Goal: Transaction & Acquisition: Purchase product/service

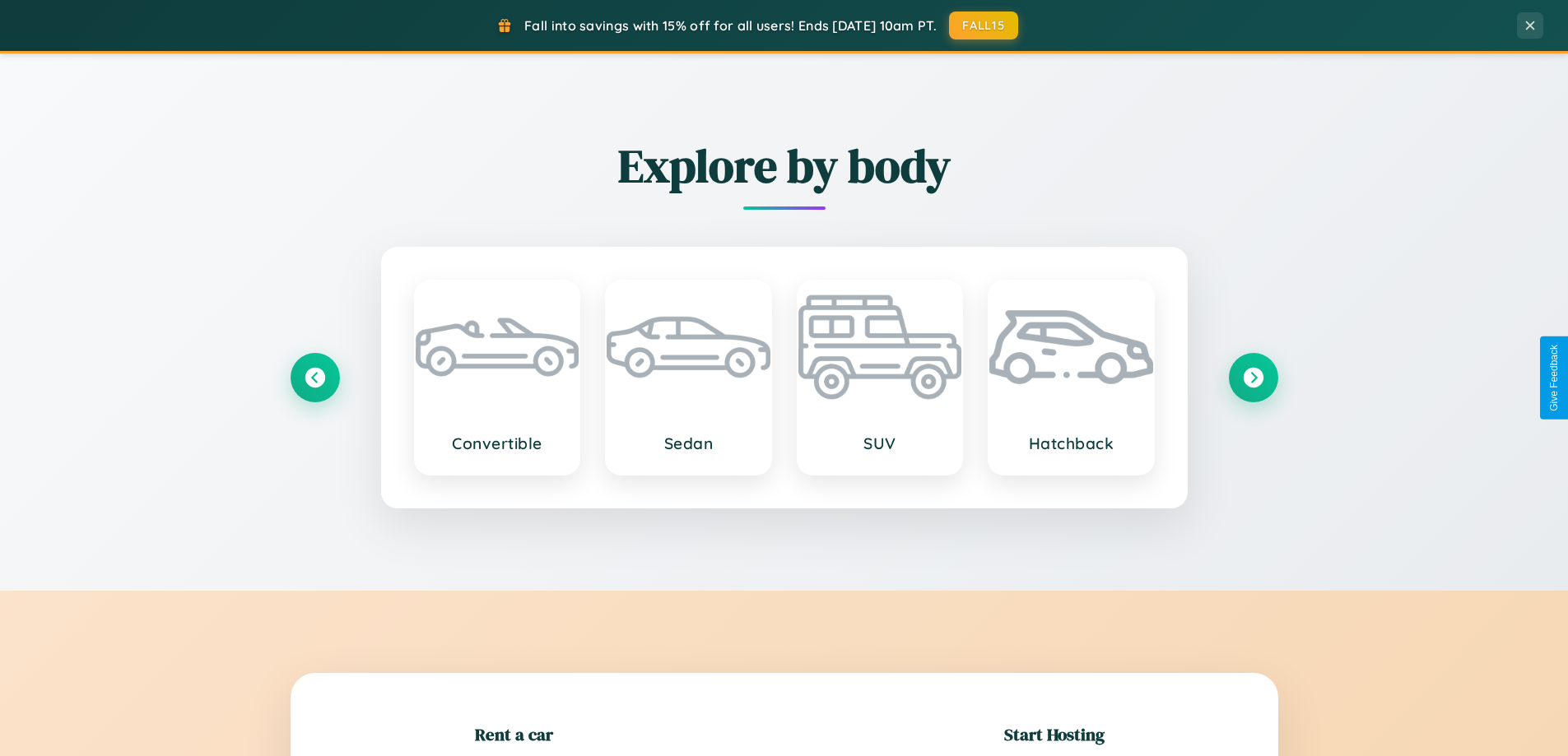
scroll to position [355, 0]
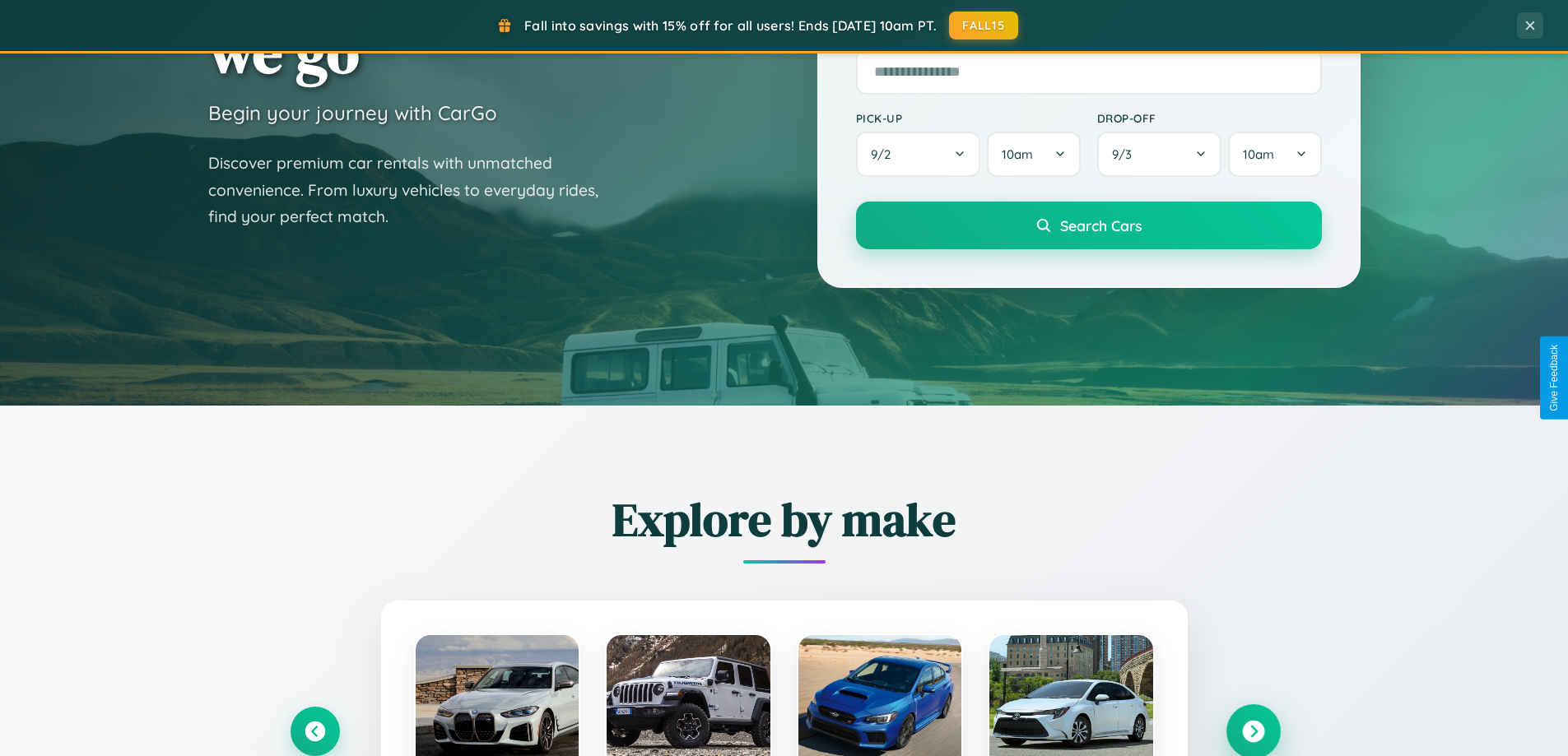
click at [1253, 732] on icon at bounding box center [1253, 732] width 23 height 23
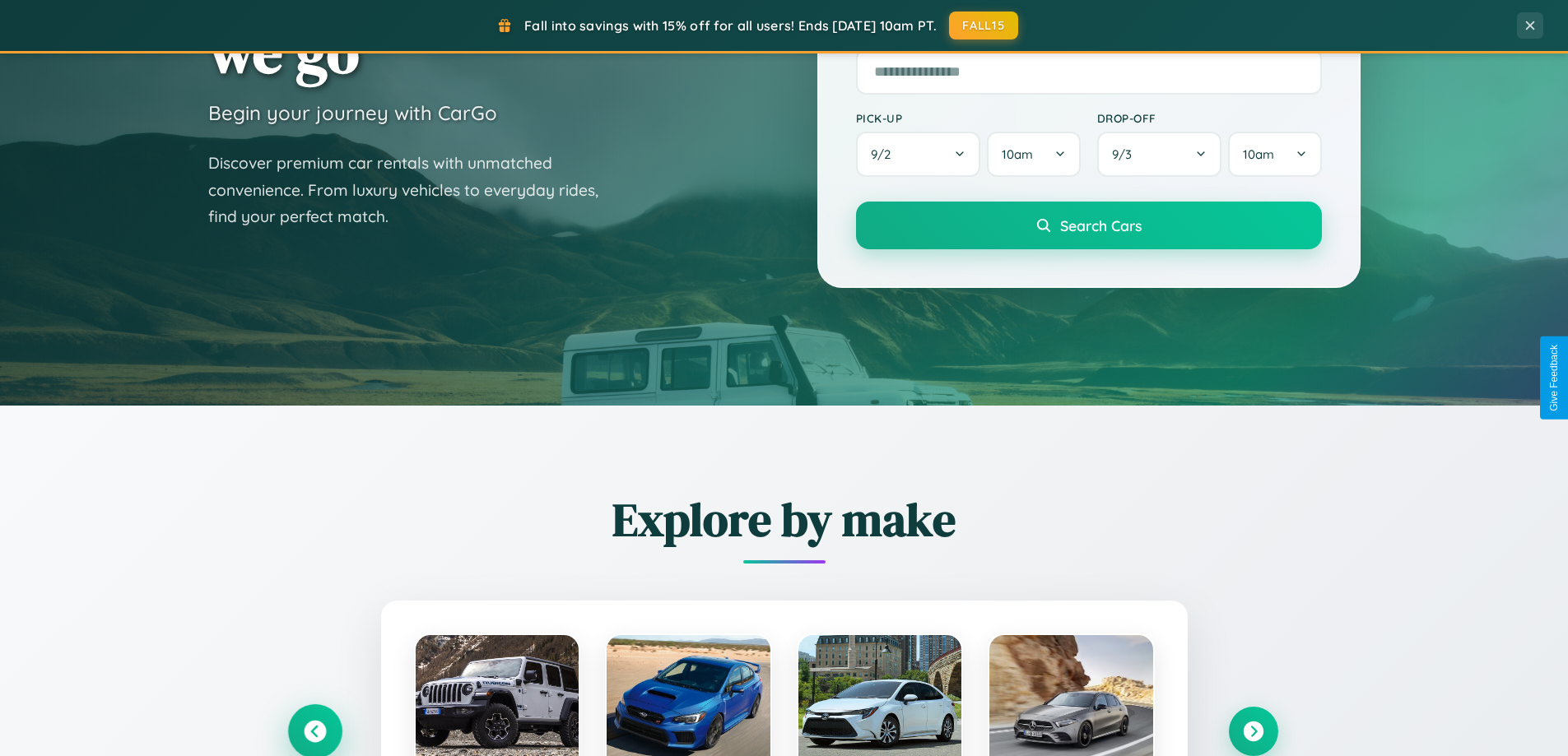
click at [315, 732] on icon at bounding box center [315, 732] width 23 height 23
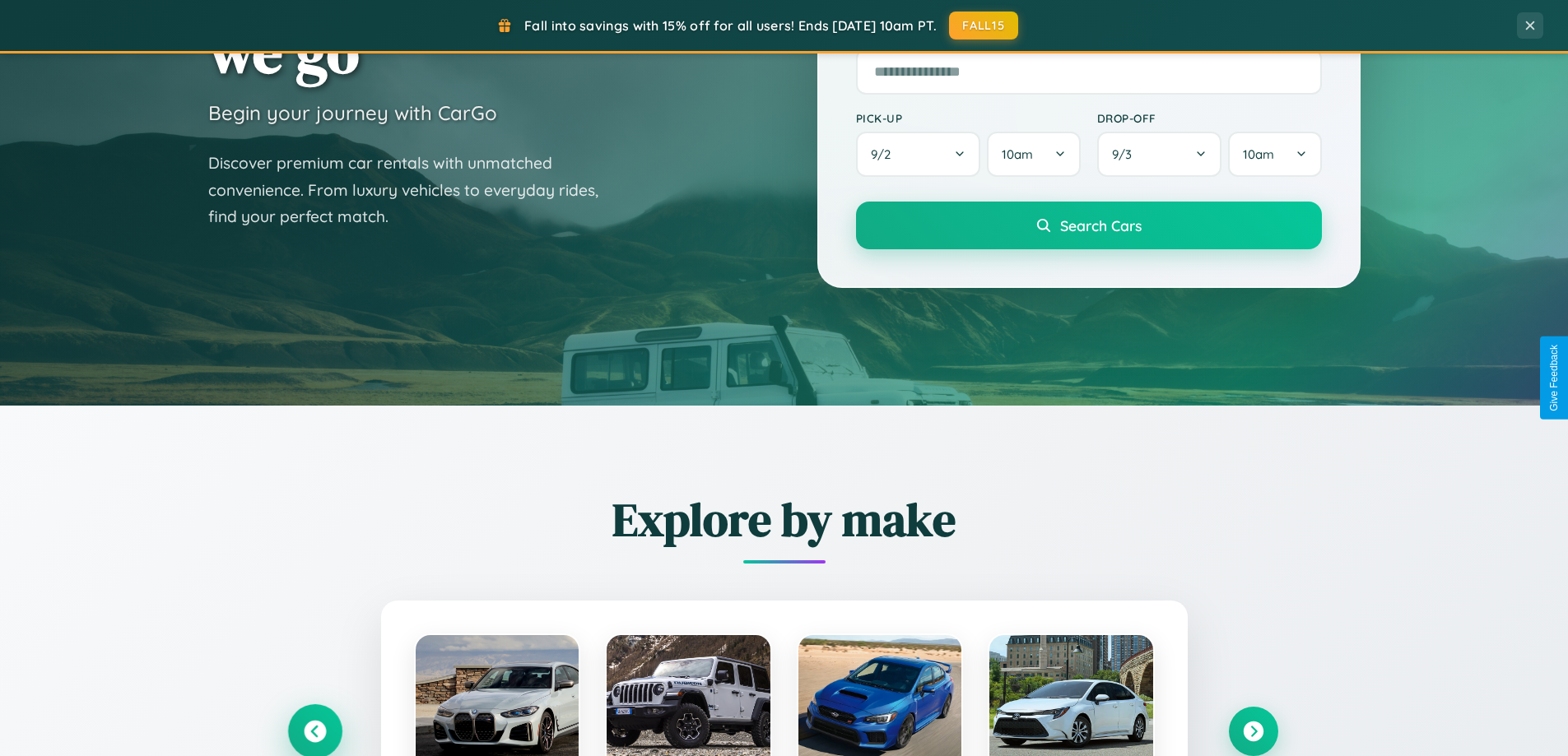
scroll to position [3165, 0]
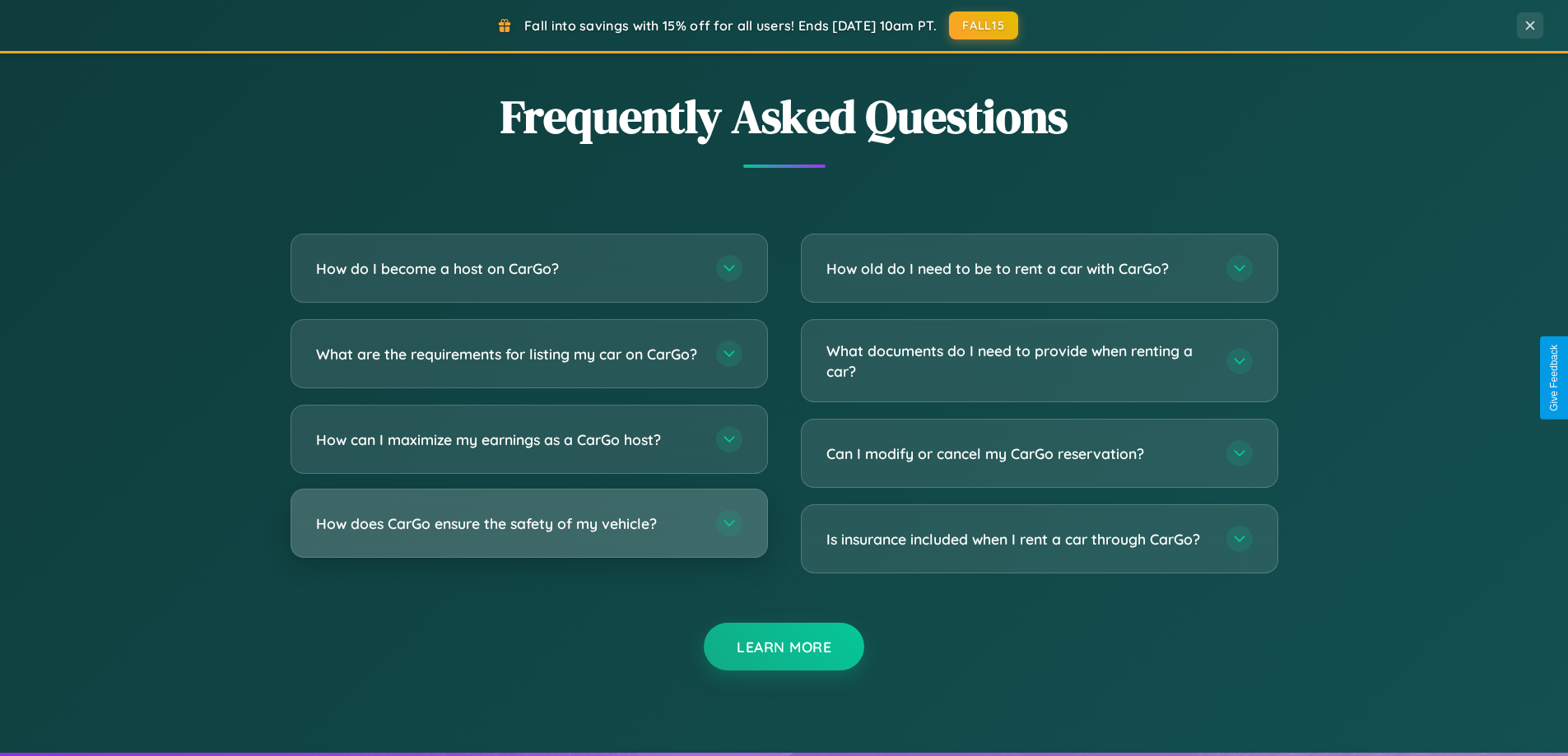
click at [529, 534] on h3 "How does CarGo ensure the safety of my vehicle?" at bounding box center [508, 524] width 383 height 21
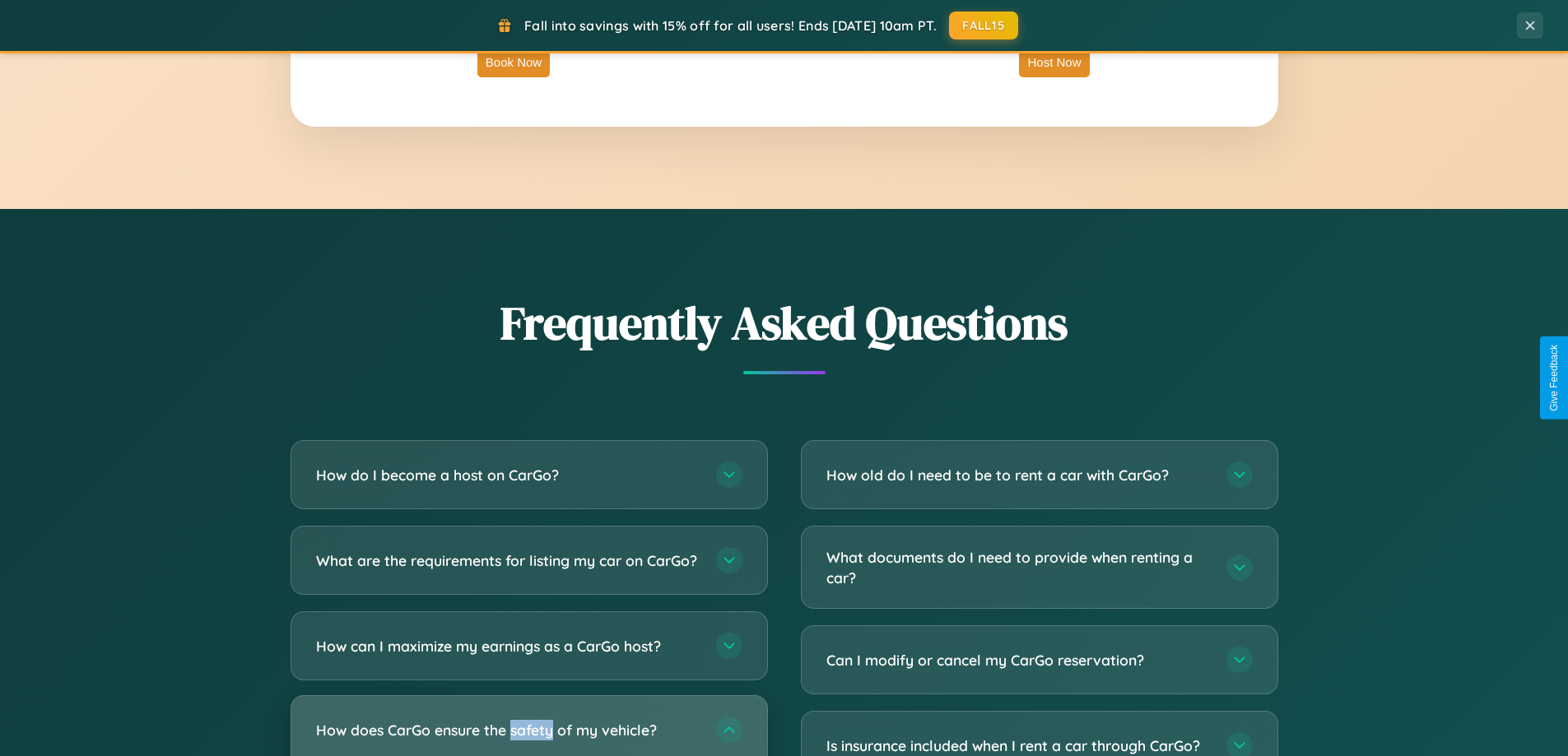
scroll to position [2841, 0]
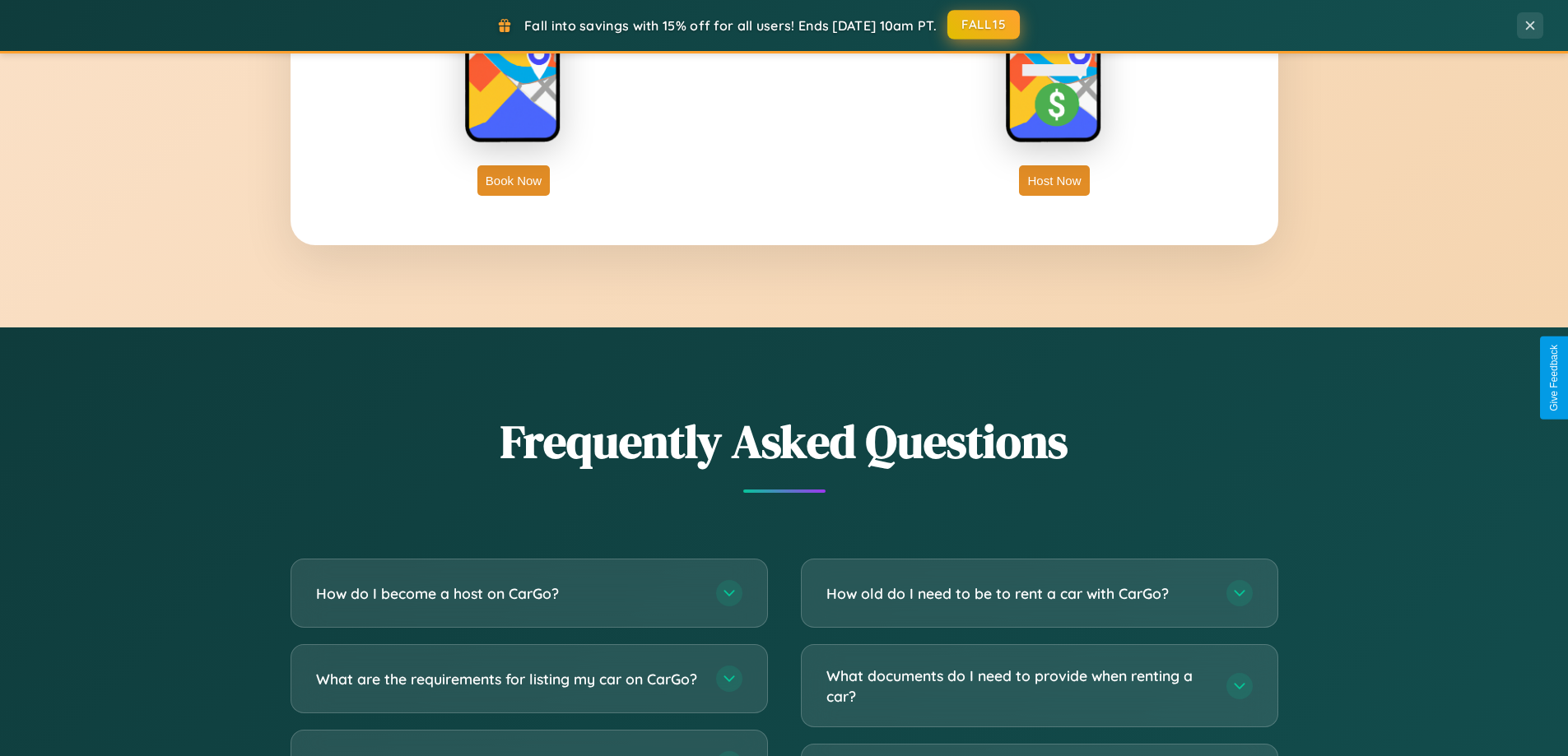
click at [984, 25] on button "FALL15" at bounding box center [983, 24] width 73 height 29
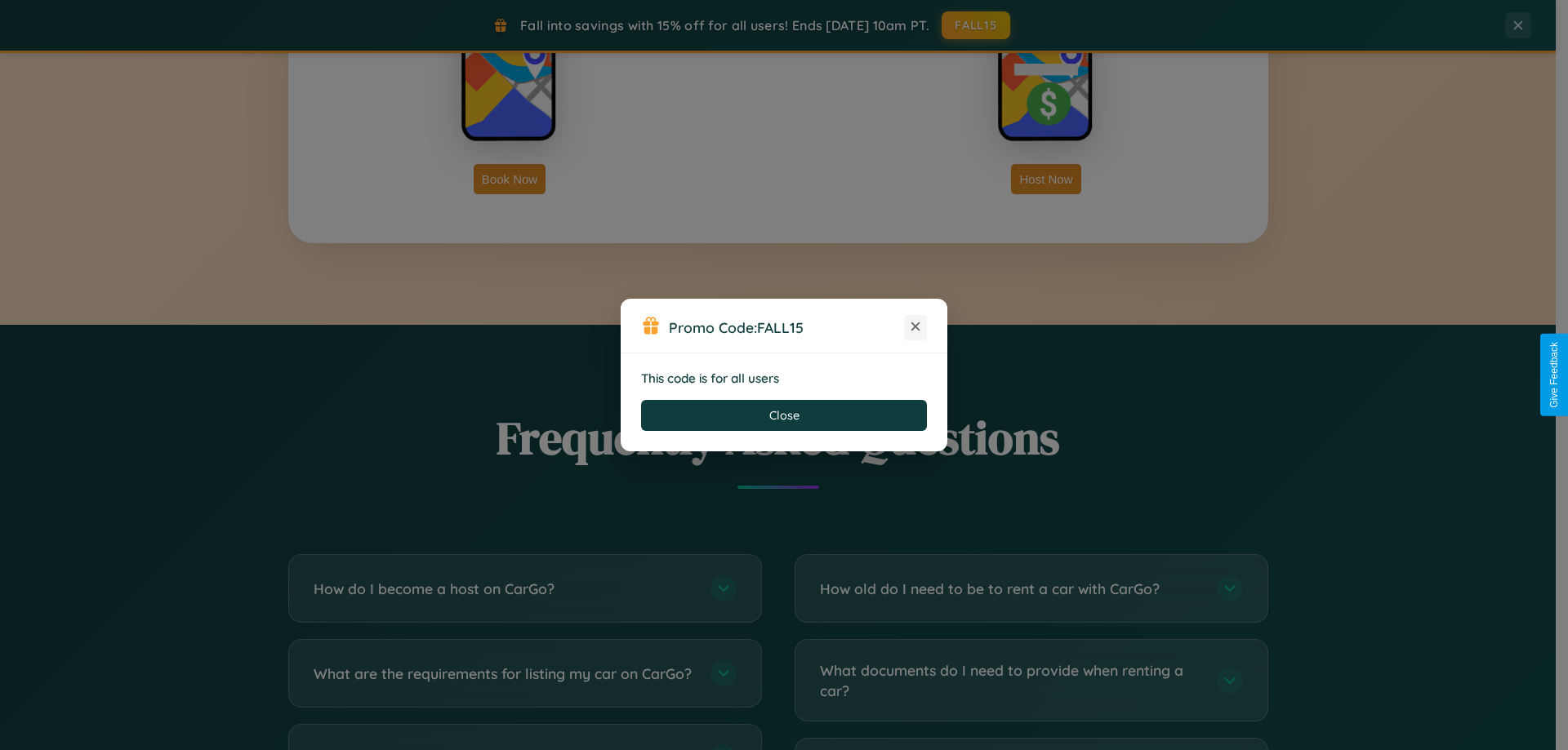
click at [916, 327] on icon at bounding box center [916, 327] width 17 height 17
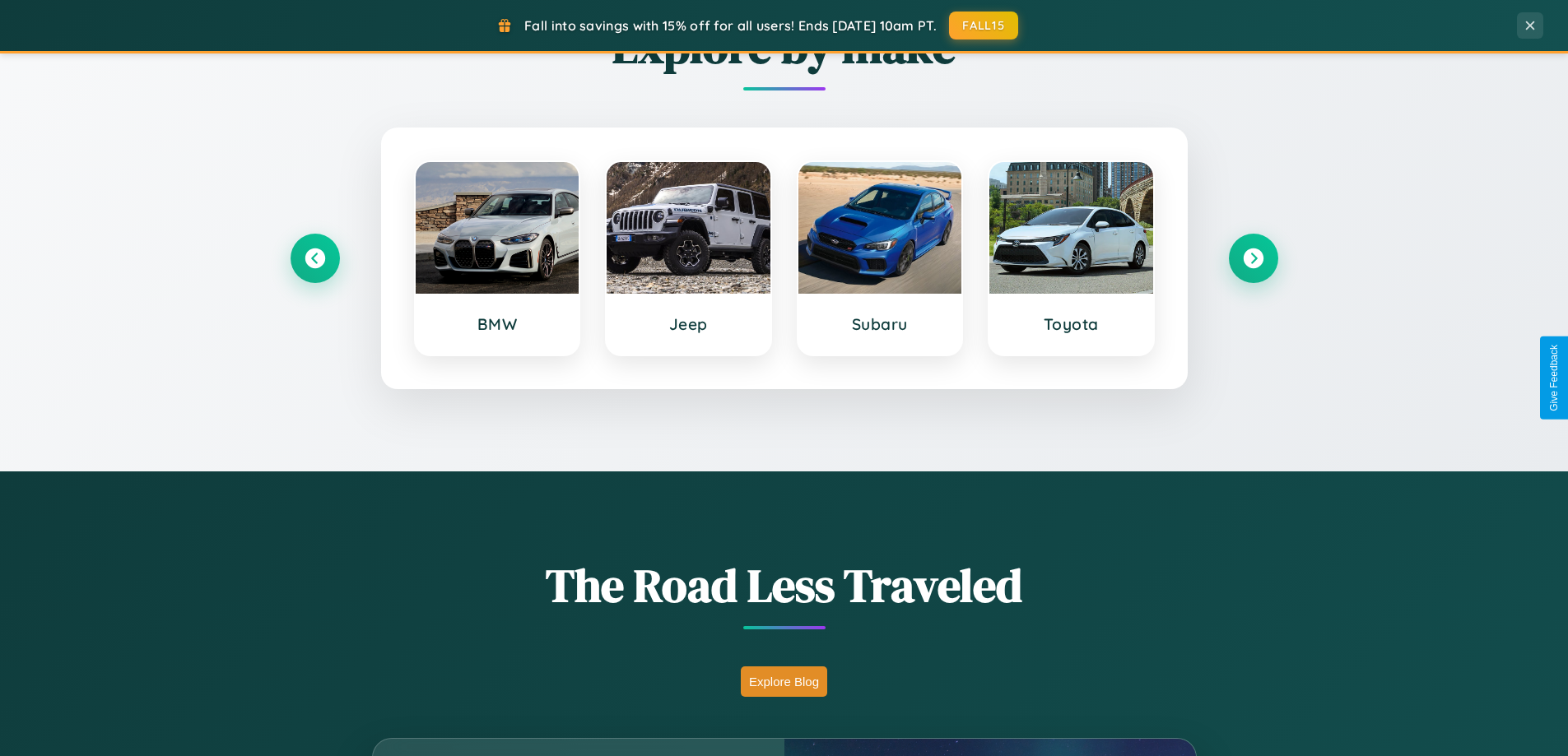
scroll to position [709, 0]
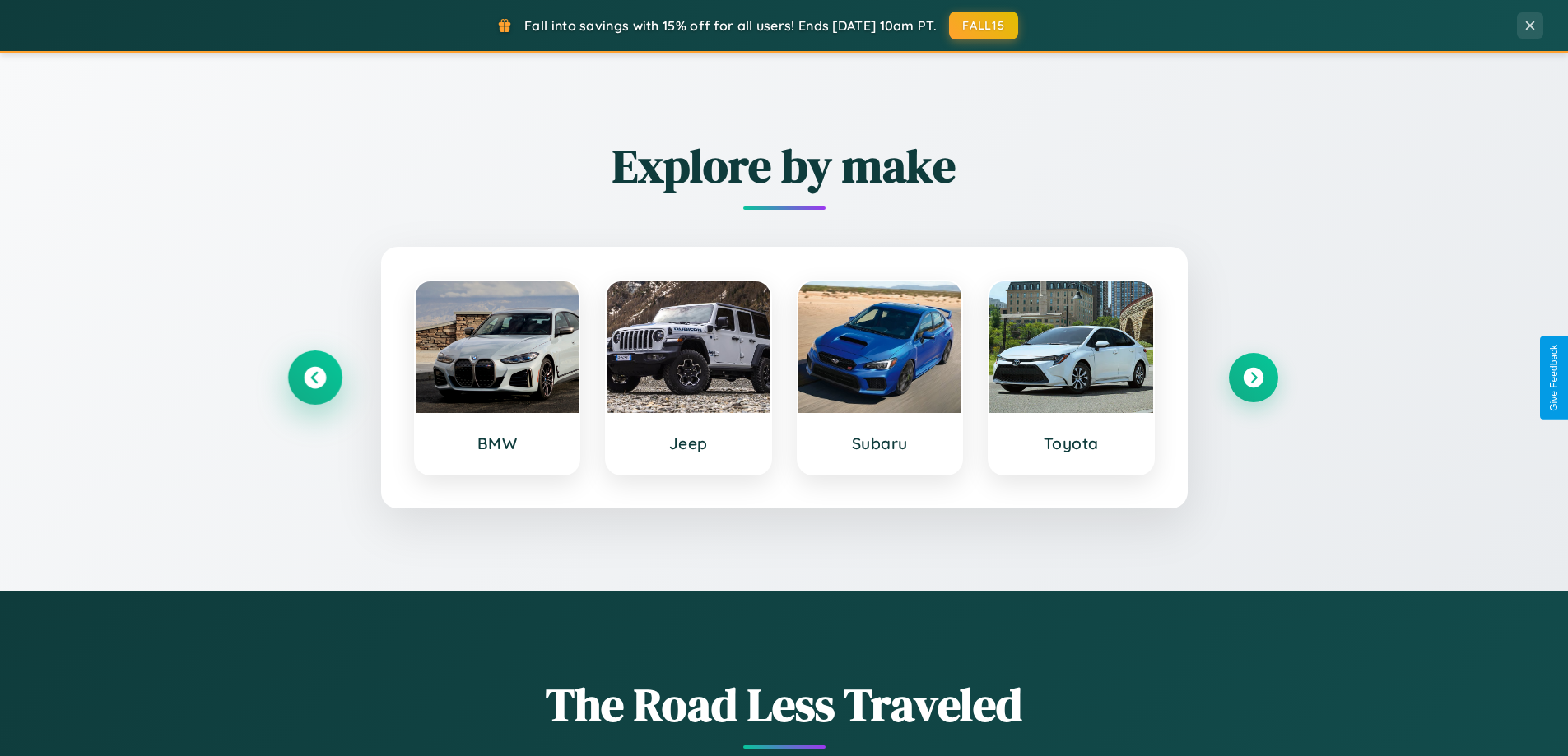
click at [315, 378] on icon at bounding box center [315, 378] width 23 height 23
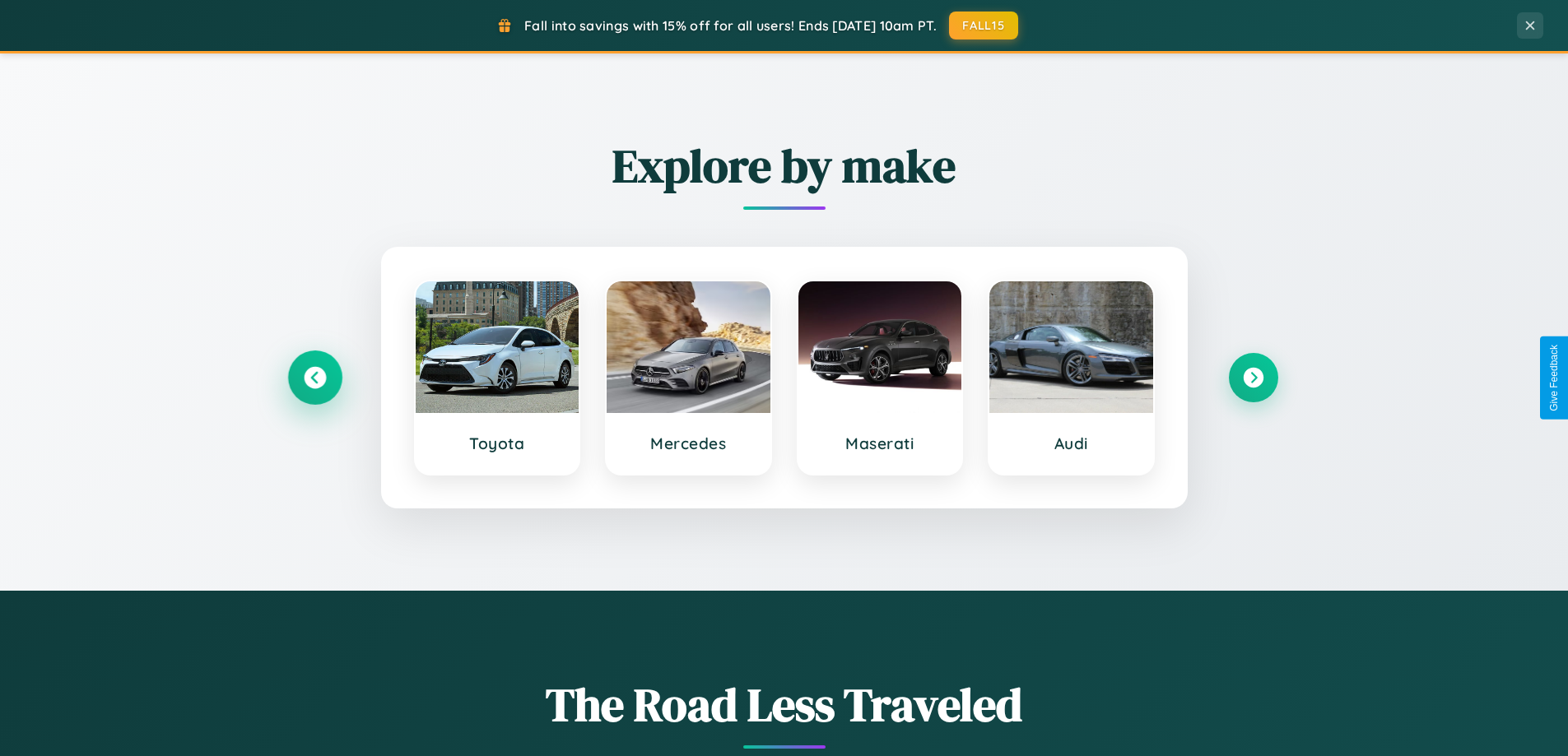
click at [315, 378] on icon at bounding box center [315, 378] width 23 height 23
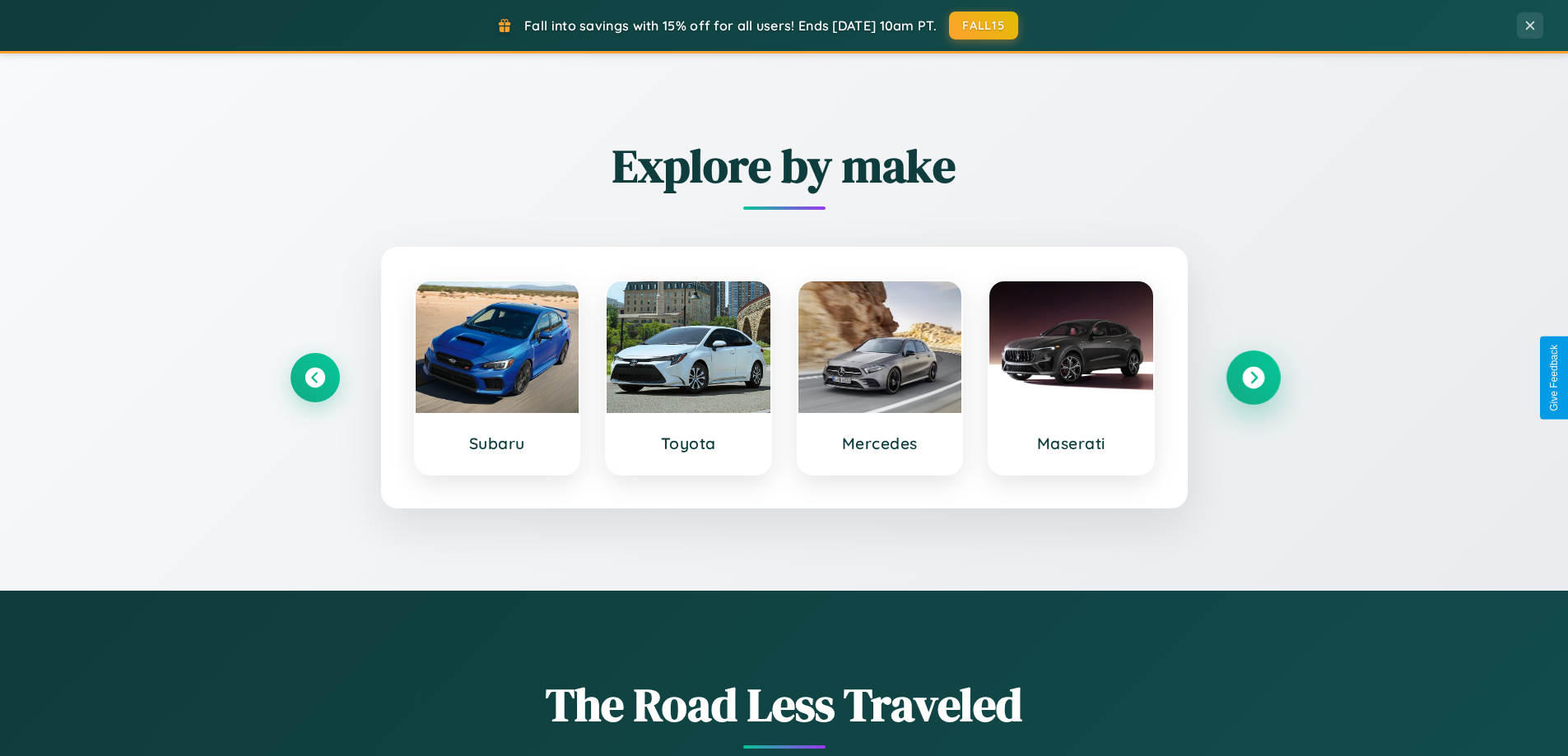
click at [1253, 378] on icon at bounding box center [1253, 378] width 23 height 23
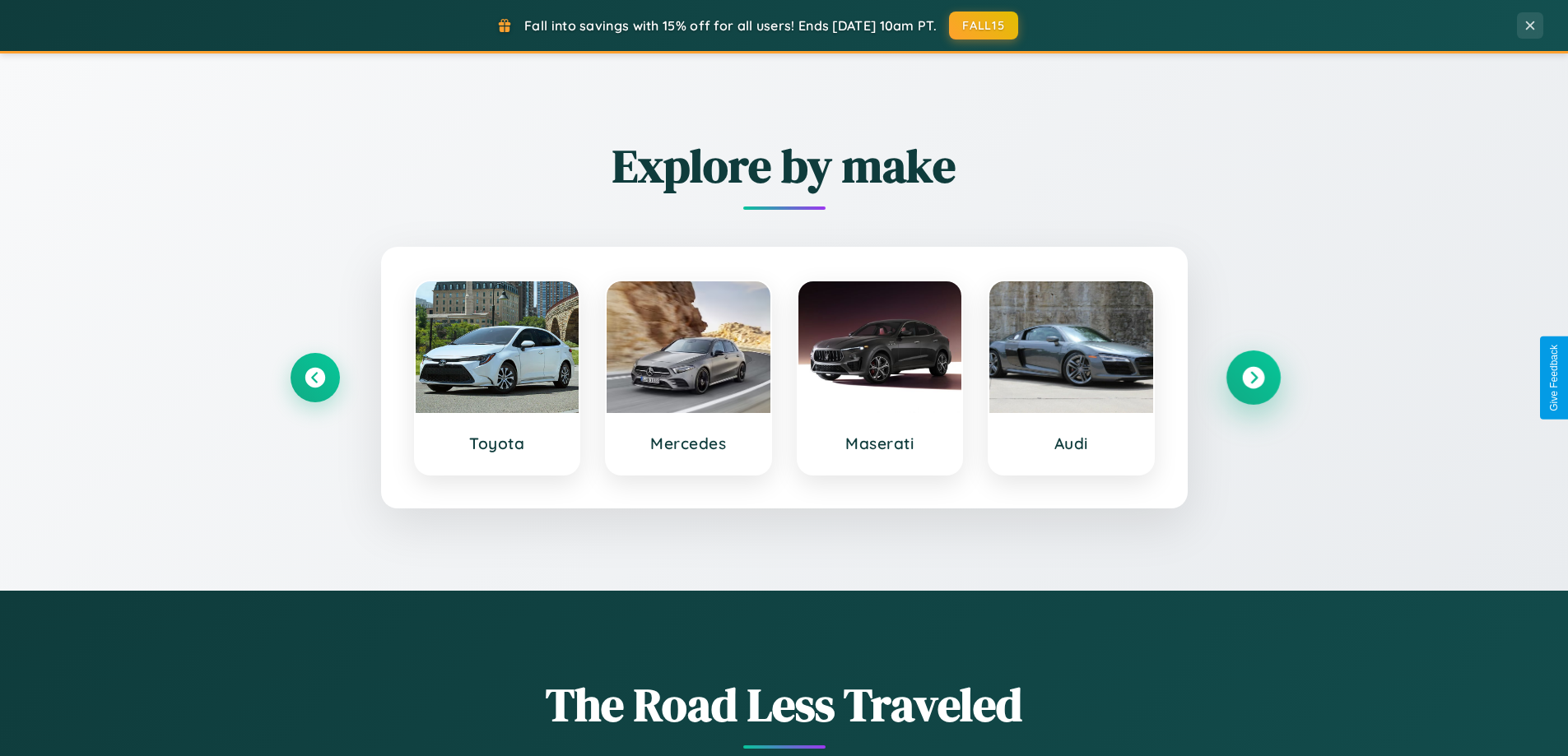
click at [1253, 378] on icon at bounding box center [1253, 378] width 23 height 23
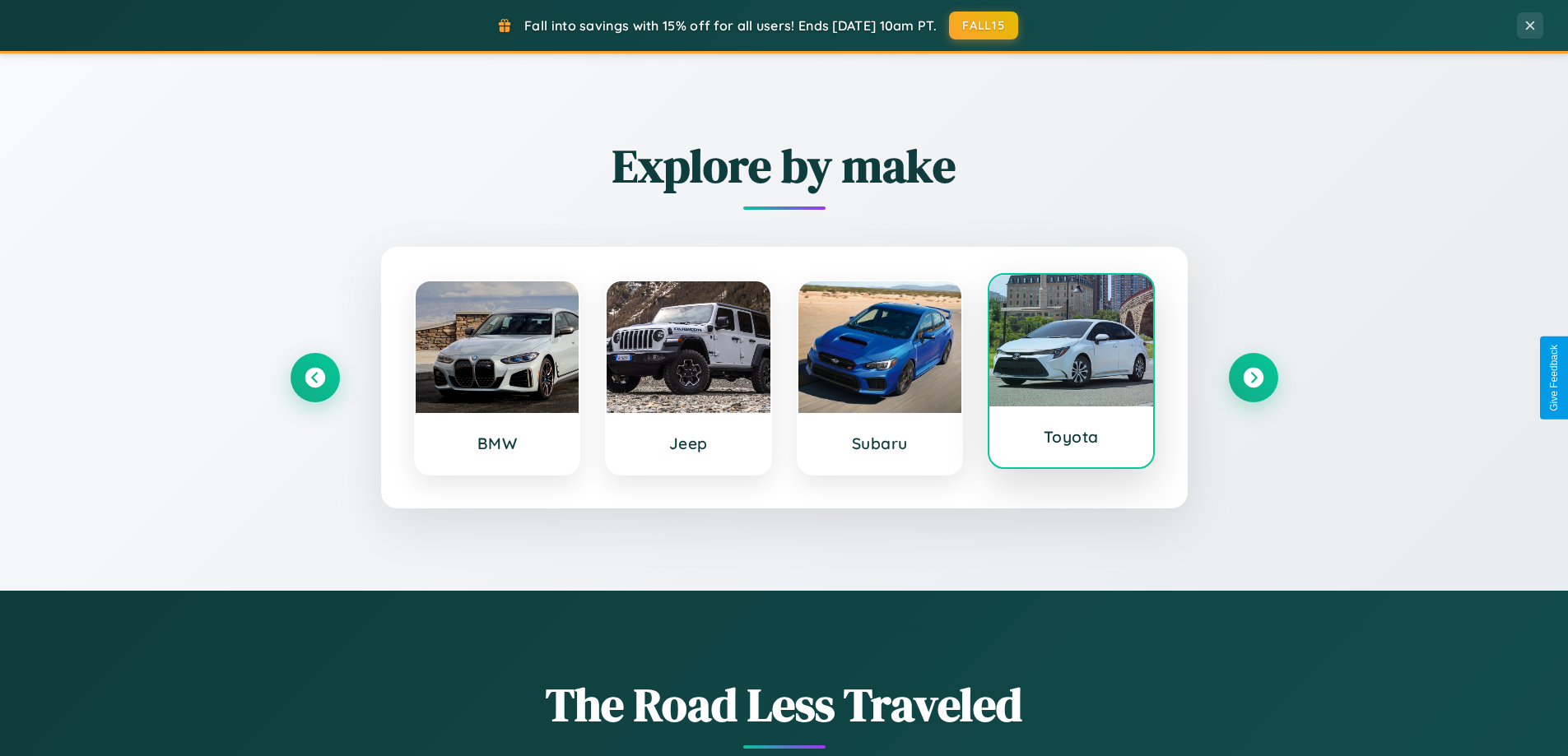
click at [1071, 374] on div at bounding box center [1071, 340] width 164 height 131
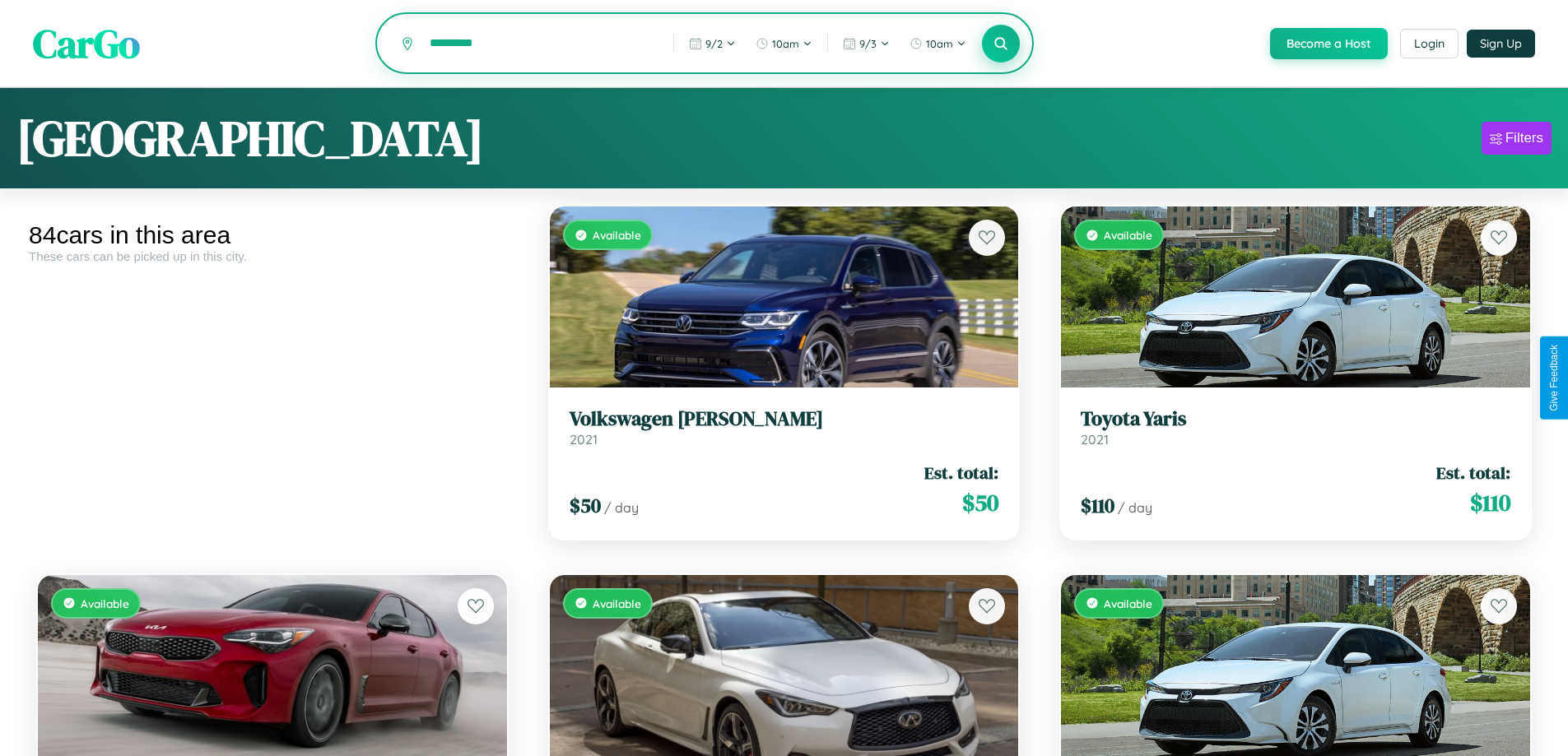
type input "*********"
click at [1000, 44] on icon at bounding box center [1001, 43] width 16 height 16
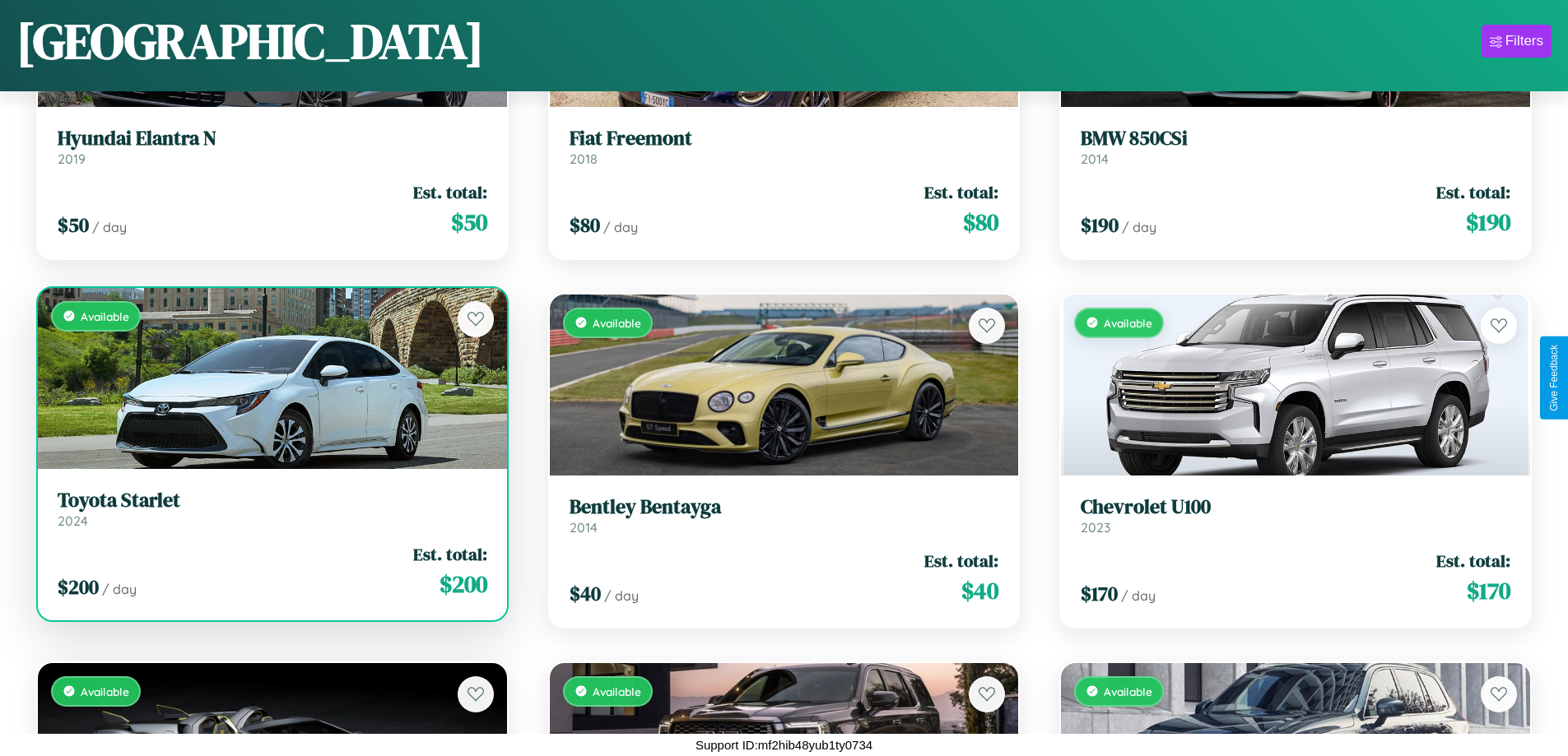
scroll to position [1704, 0]
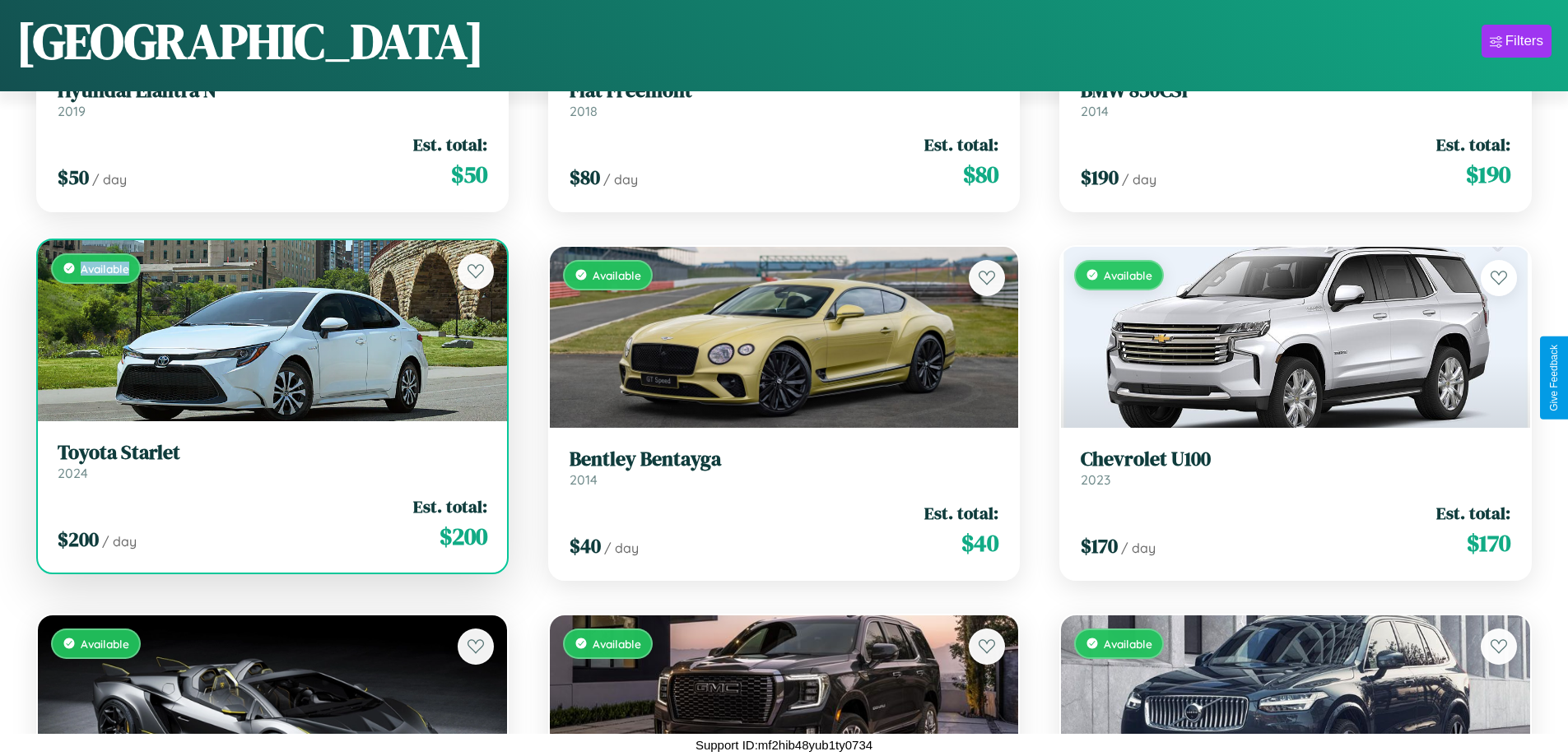
click at [270, 336] on div "Available" at bounding box center [272, 330] width 469 height 181
click at [270, 329] on div "Available" at bounding box center [272, 330] width 469 height 181
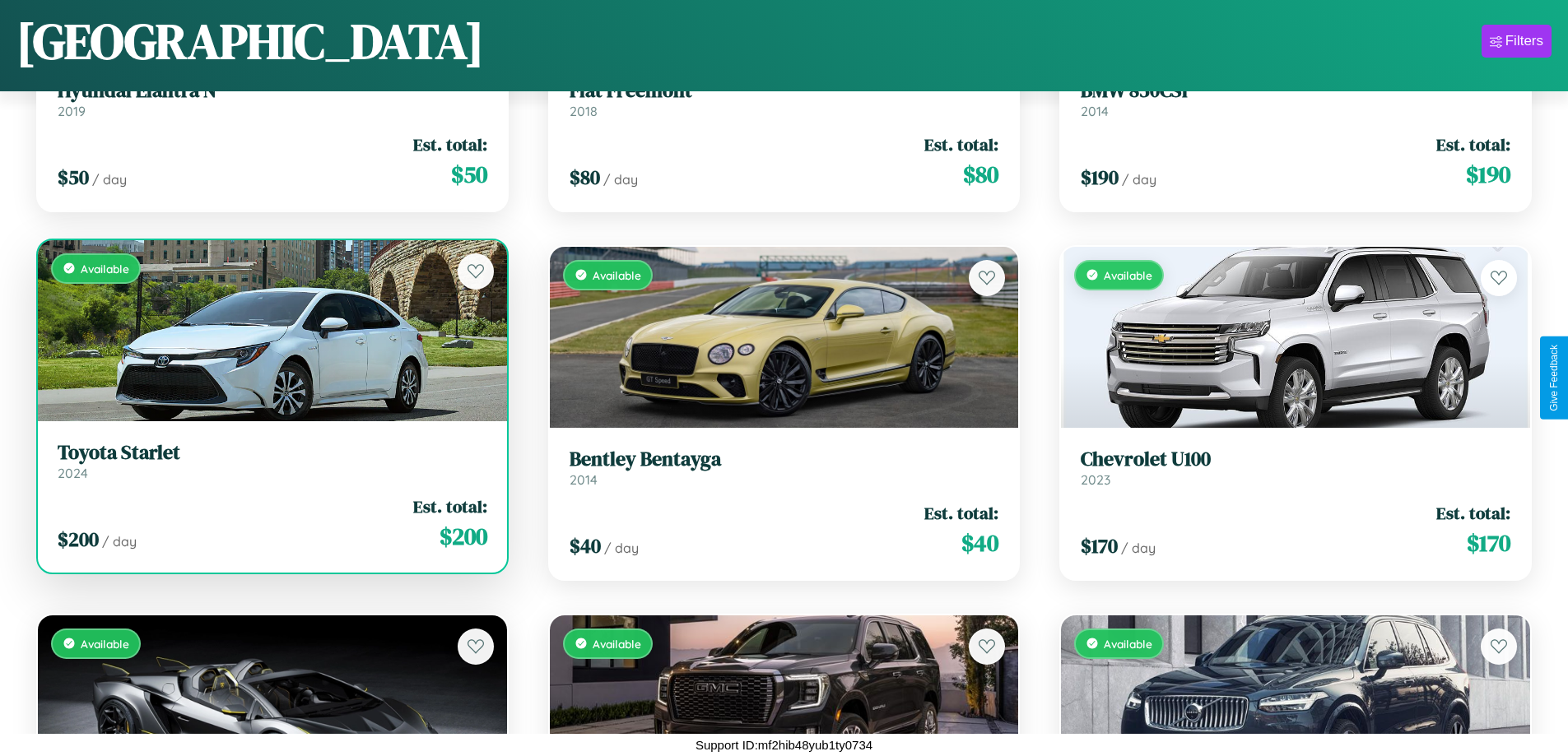
click at [270, 329] on div "Available" at bounding box center [272, 330] width 469 height 181
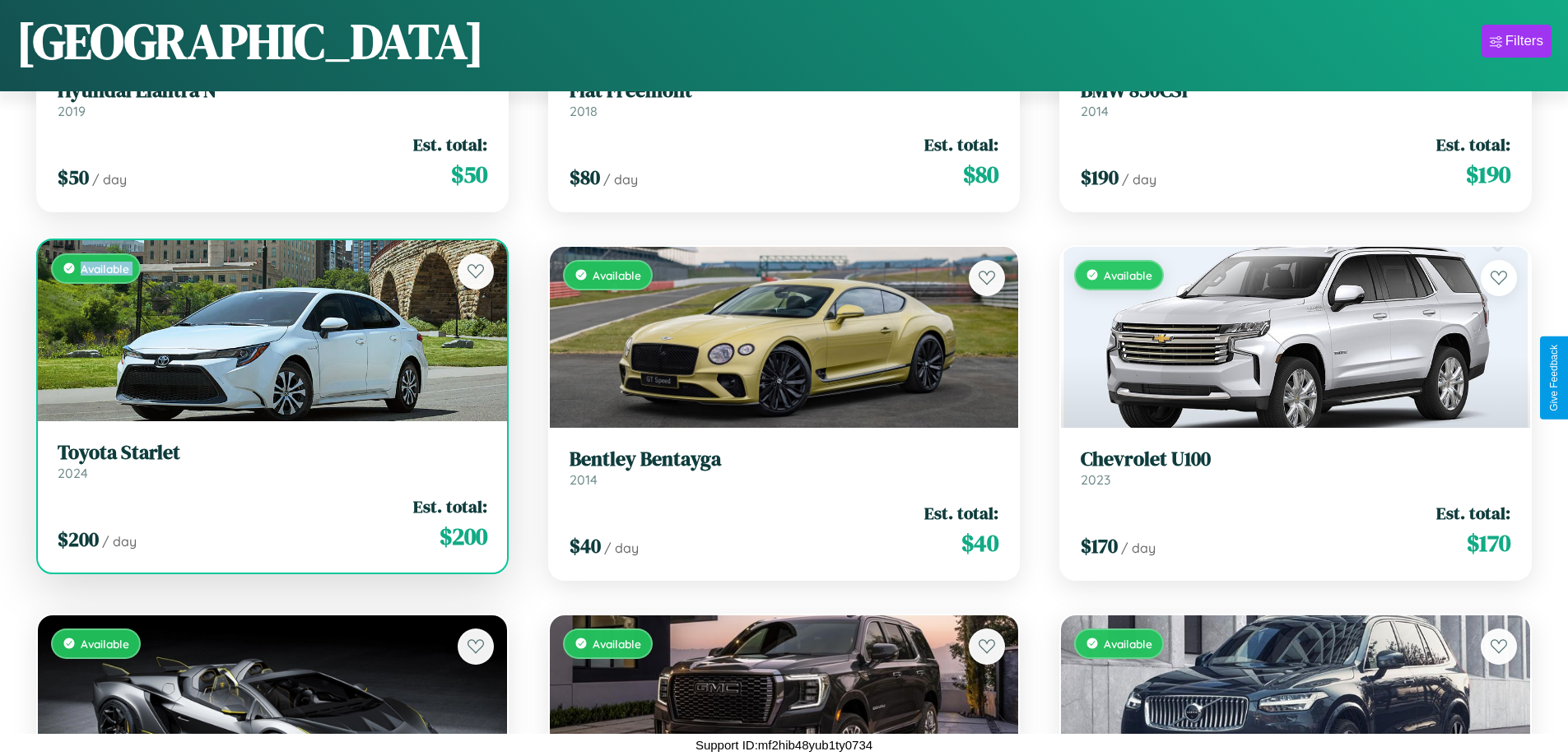
click at [270, 329] on div "Available" at bounding box center [272, 330] width 469 height 181
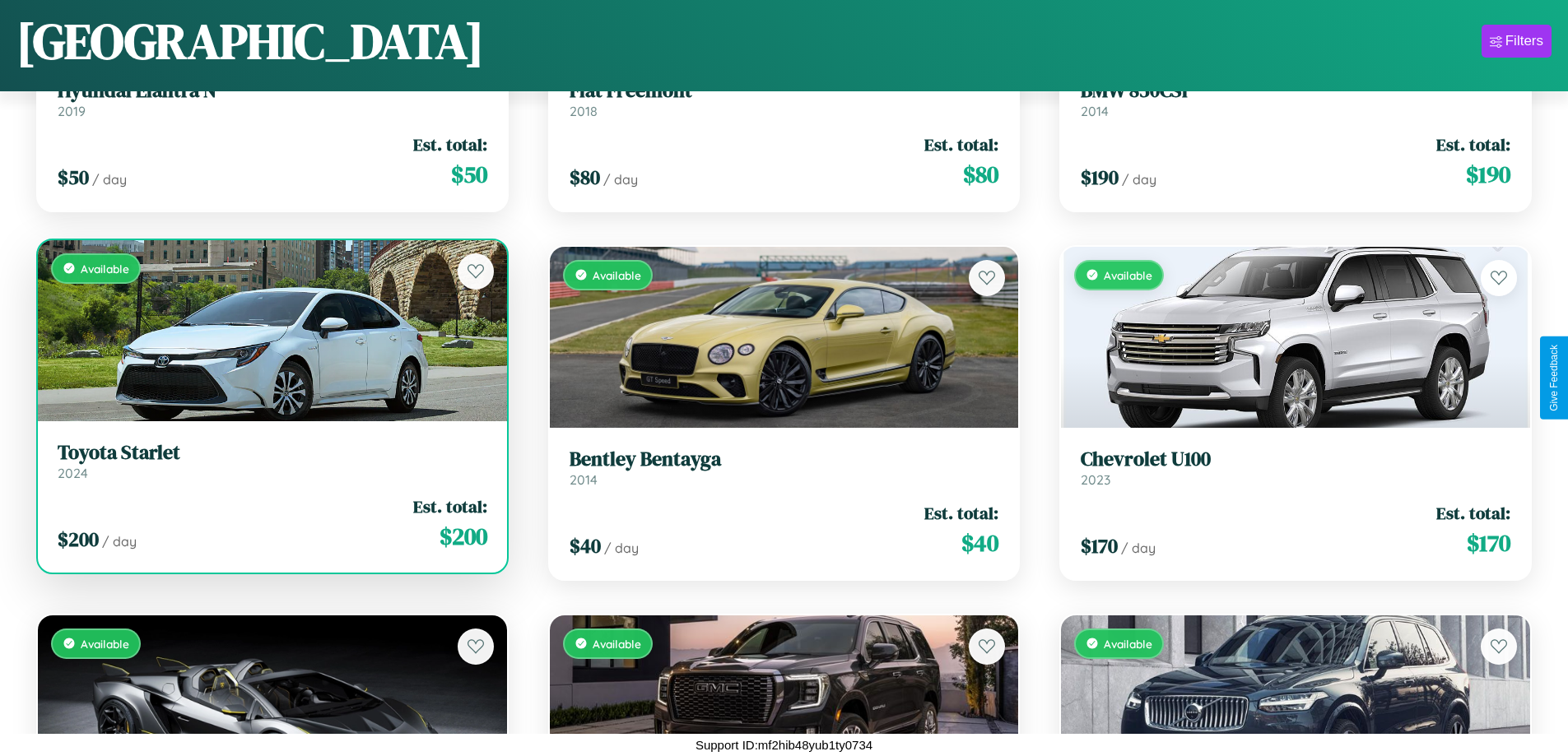
click at [270, 329] on div "Available" at bounding box center [272, 330] width 469 height 181
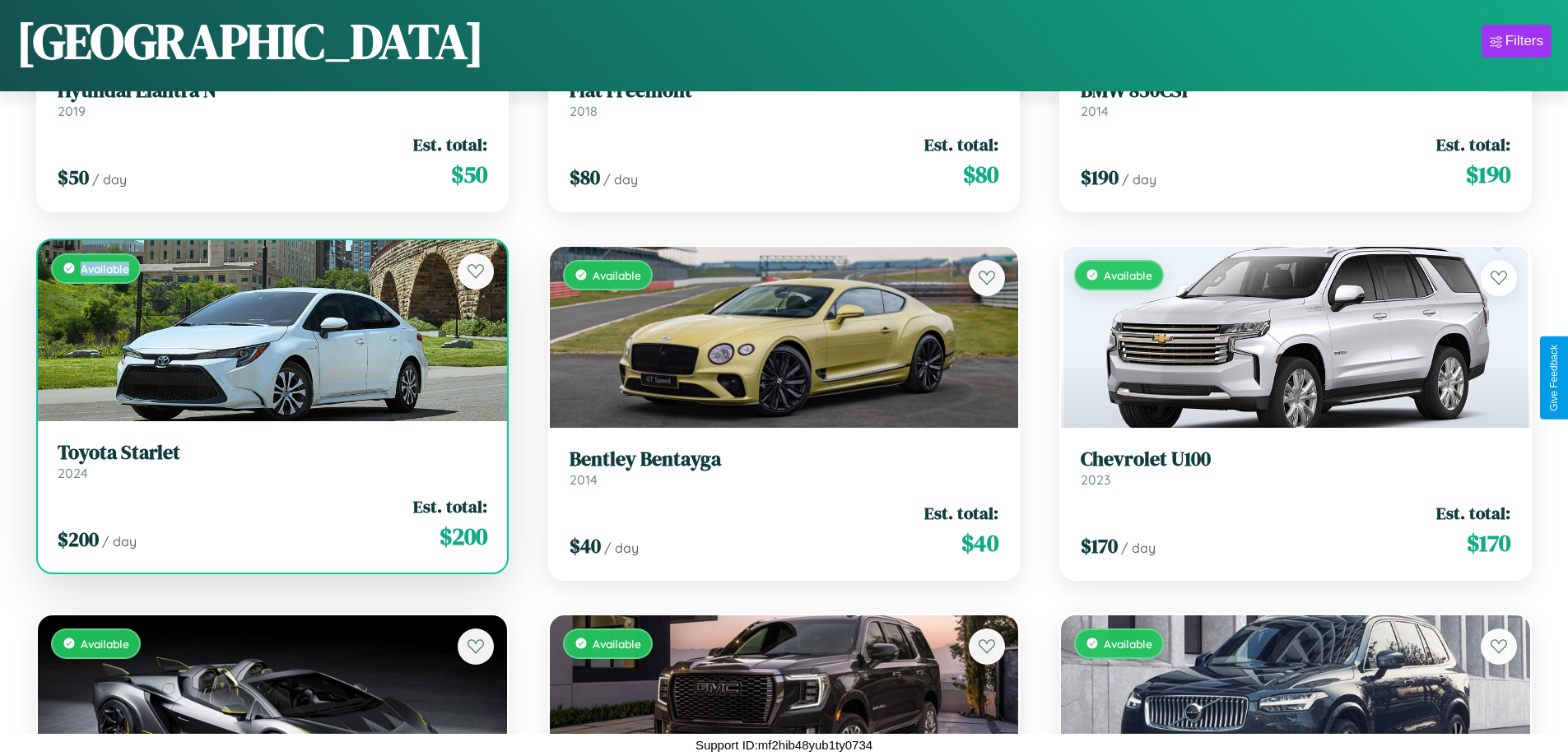
click at [270, 329] on div "Available" at bounding box center [272, 330] width 469 height 181
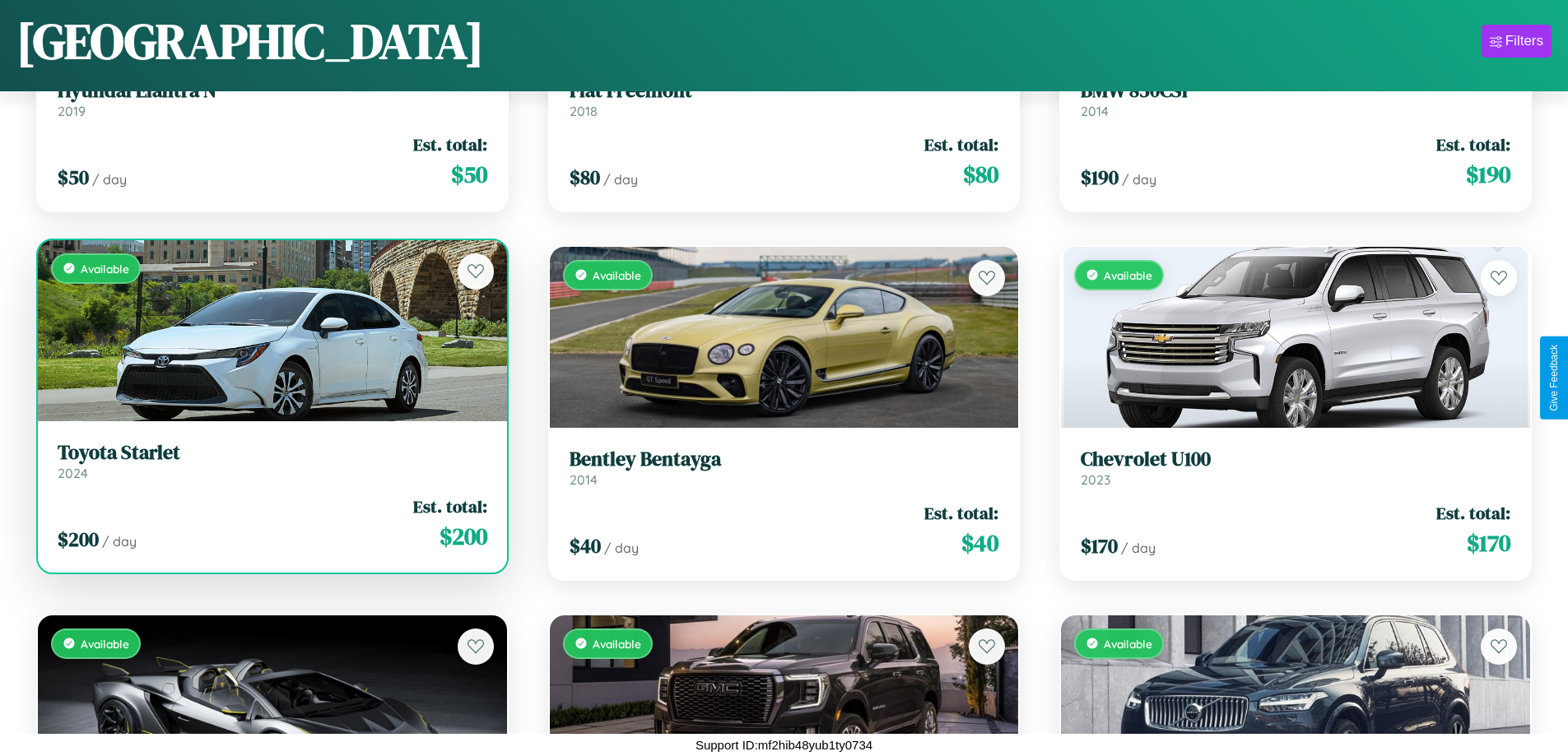
click at [270, 461] on h3 "Toyota Starlet" at bounding box center [272, 452] width 429 height 24
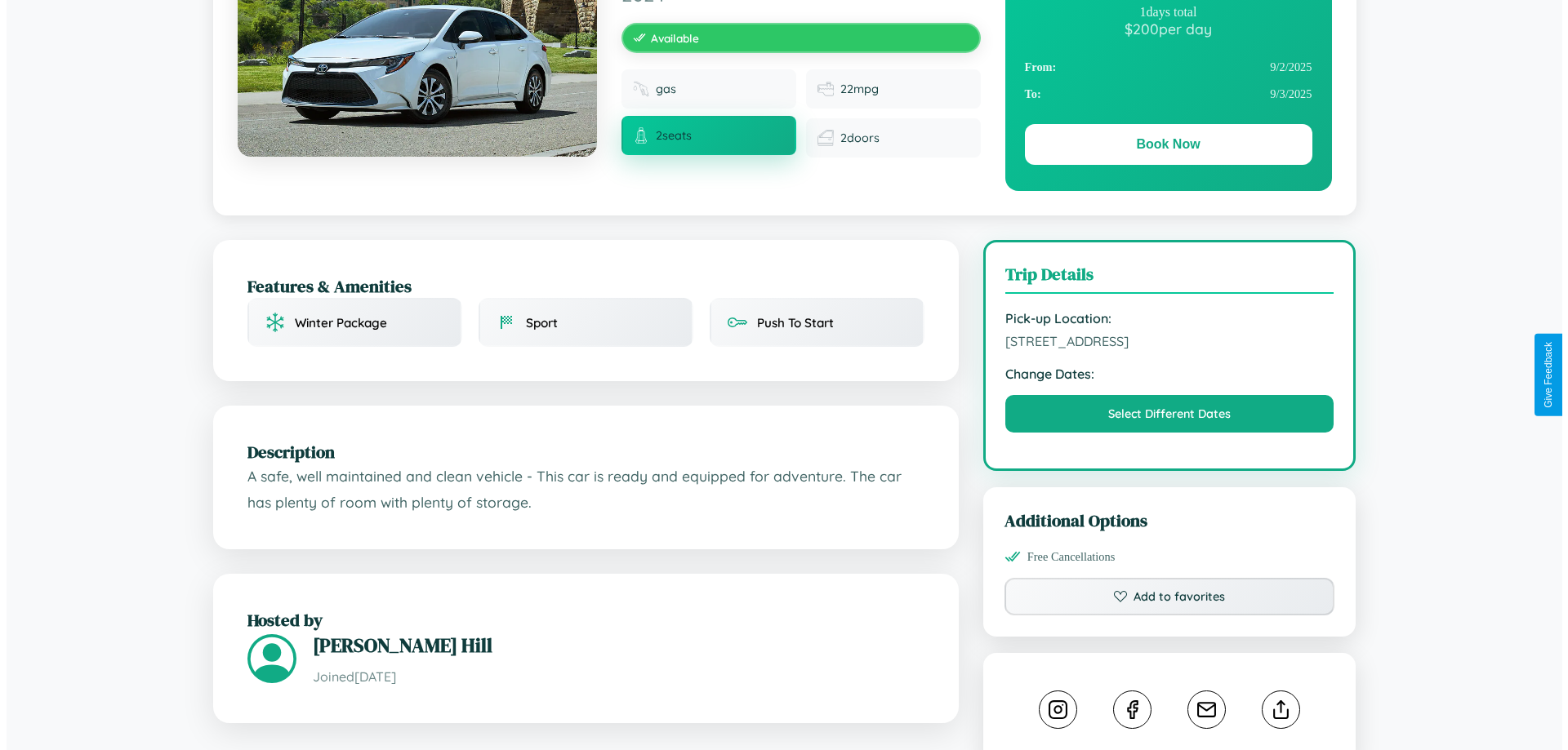
scroll to position [424, 0]
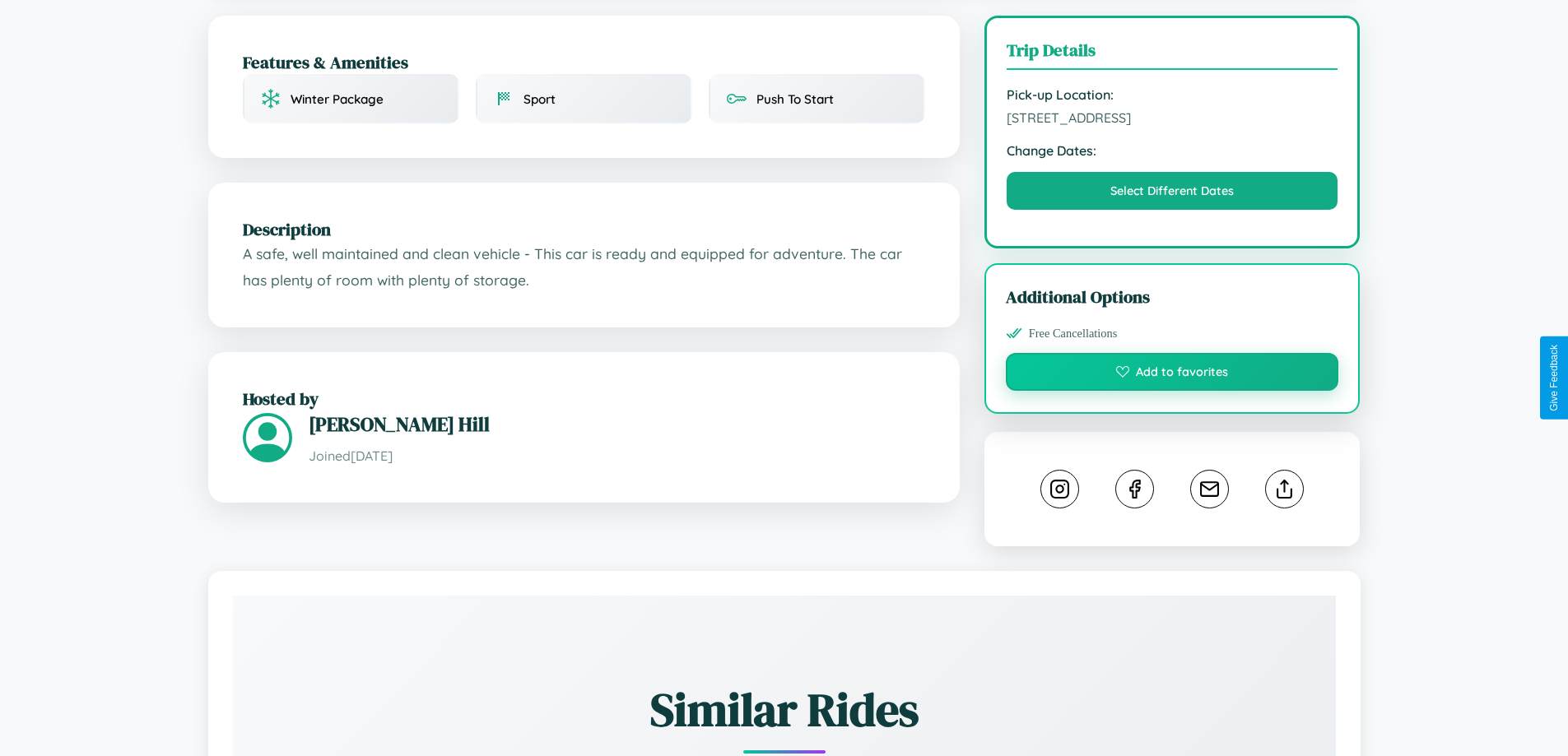
click at [1172, 375] on button "Add to favorites" at bounding box center [1172, 371] width 333 height 38
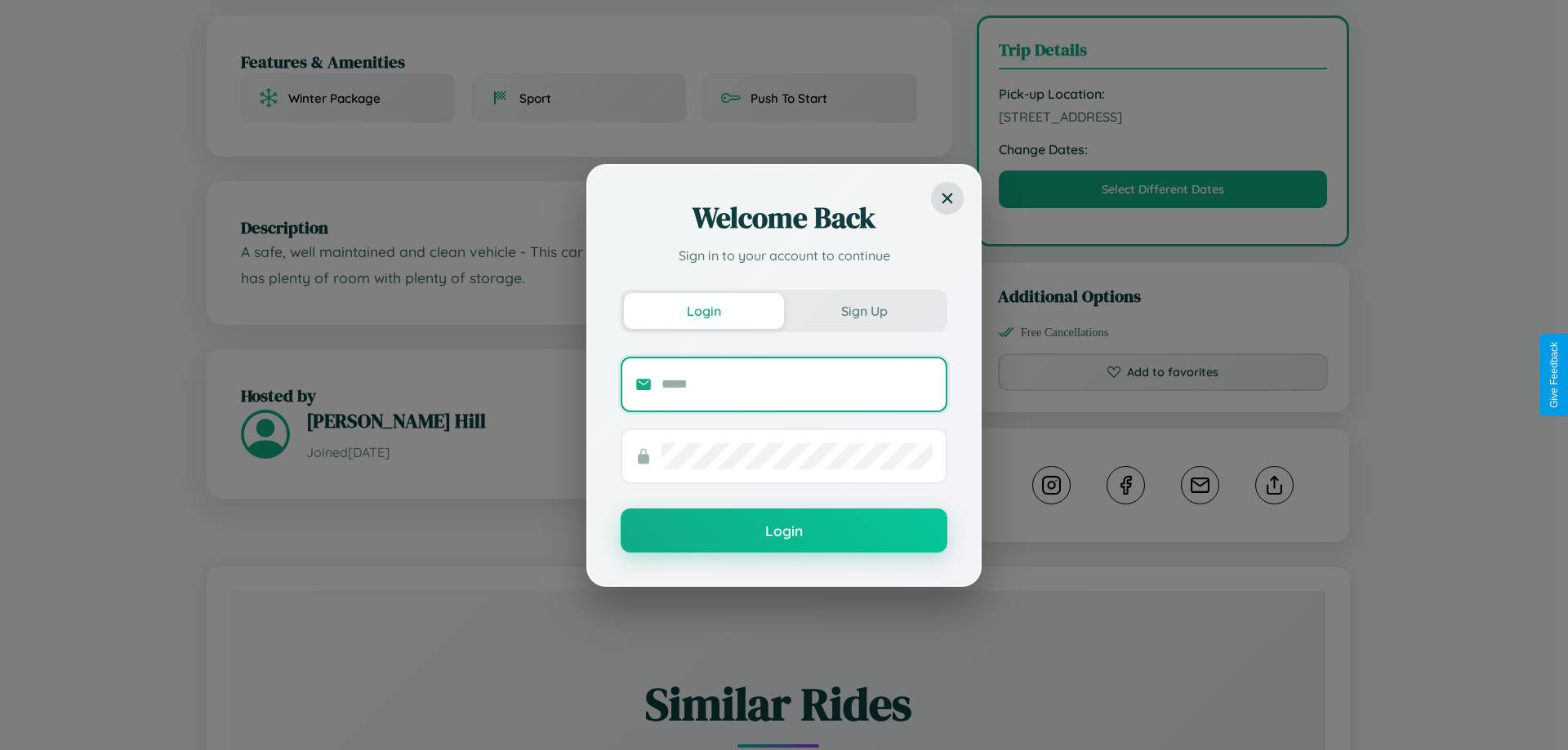
click at [797, 383] on input "text" at bounding box center [797, 384] width 271 height 26
type input "**********"
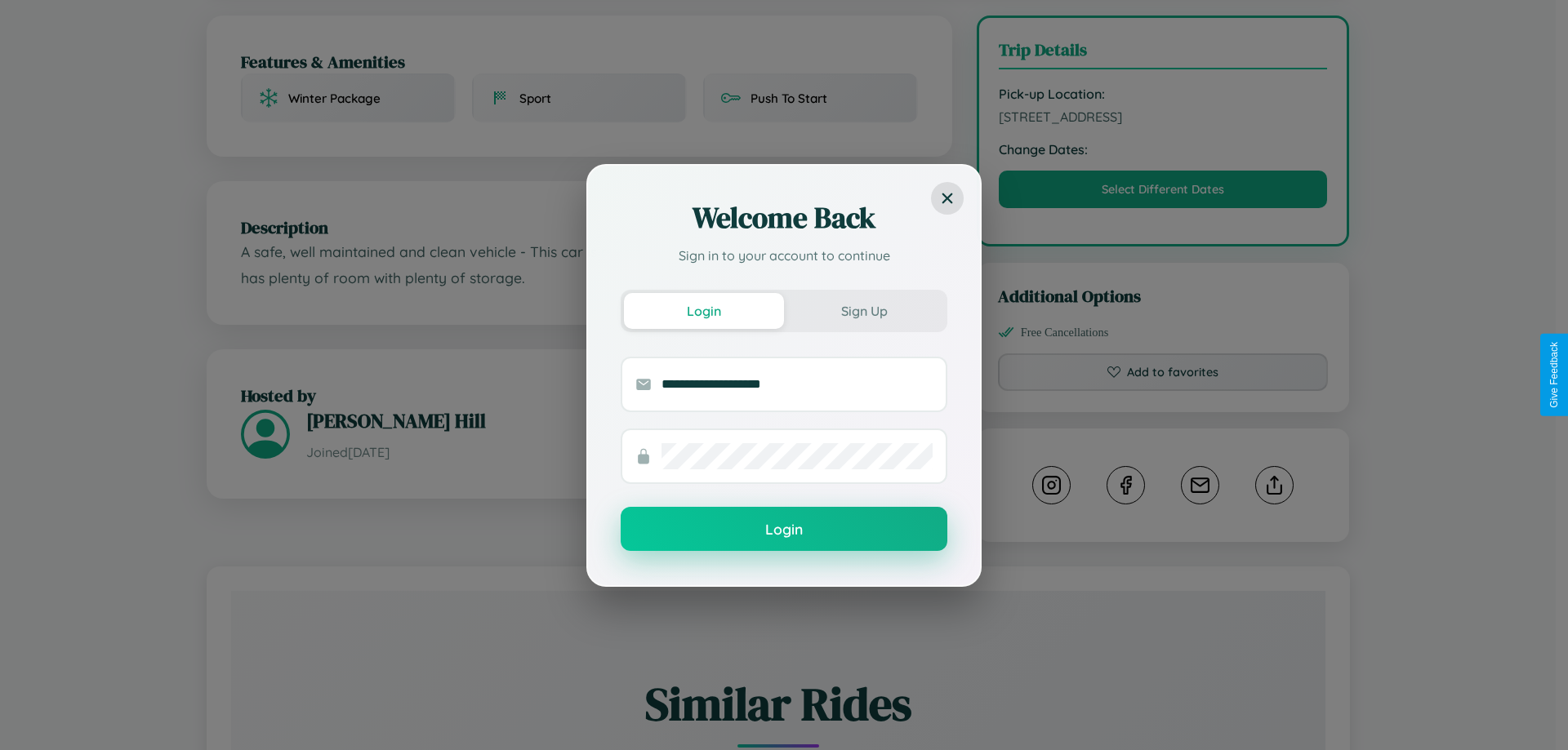
click at [784, 529] on button "Login" at bounding box center [784, 528] width 326 height 44
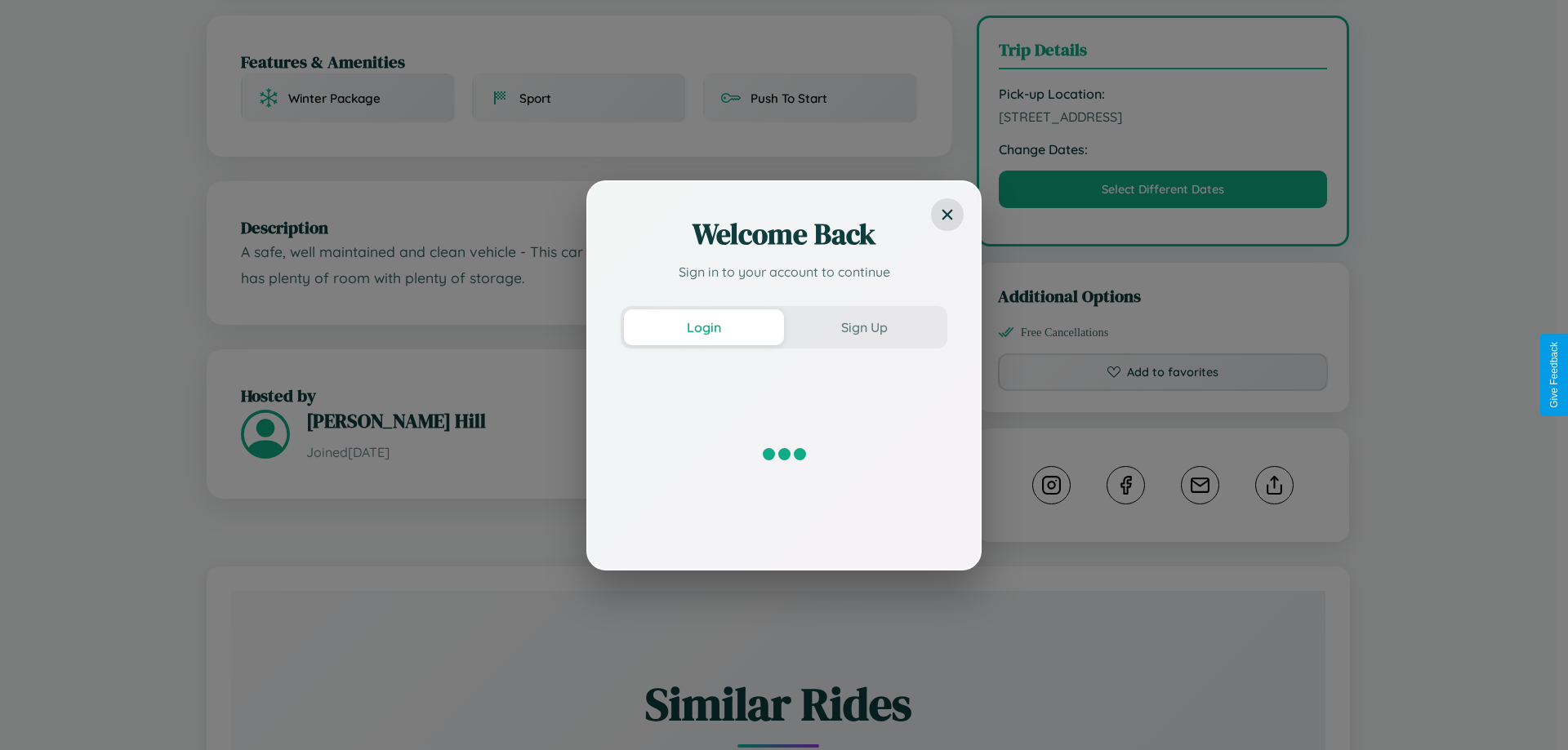
click at [1163, 375] on div "Welcome Back Sign in to your account to continue Login Sign Up" at bounding box center [784, 375] width 1568 height 750
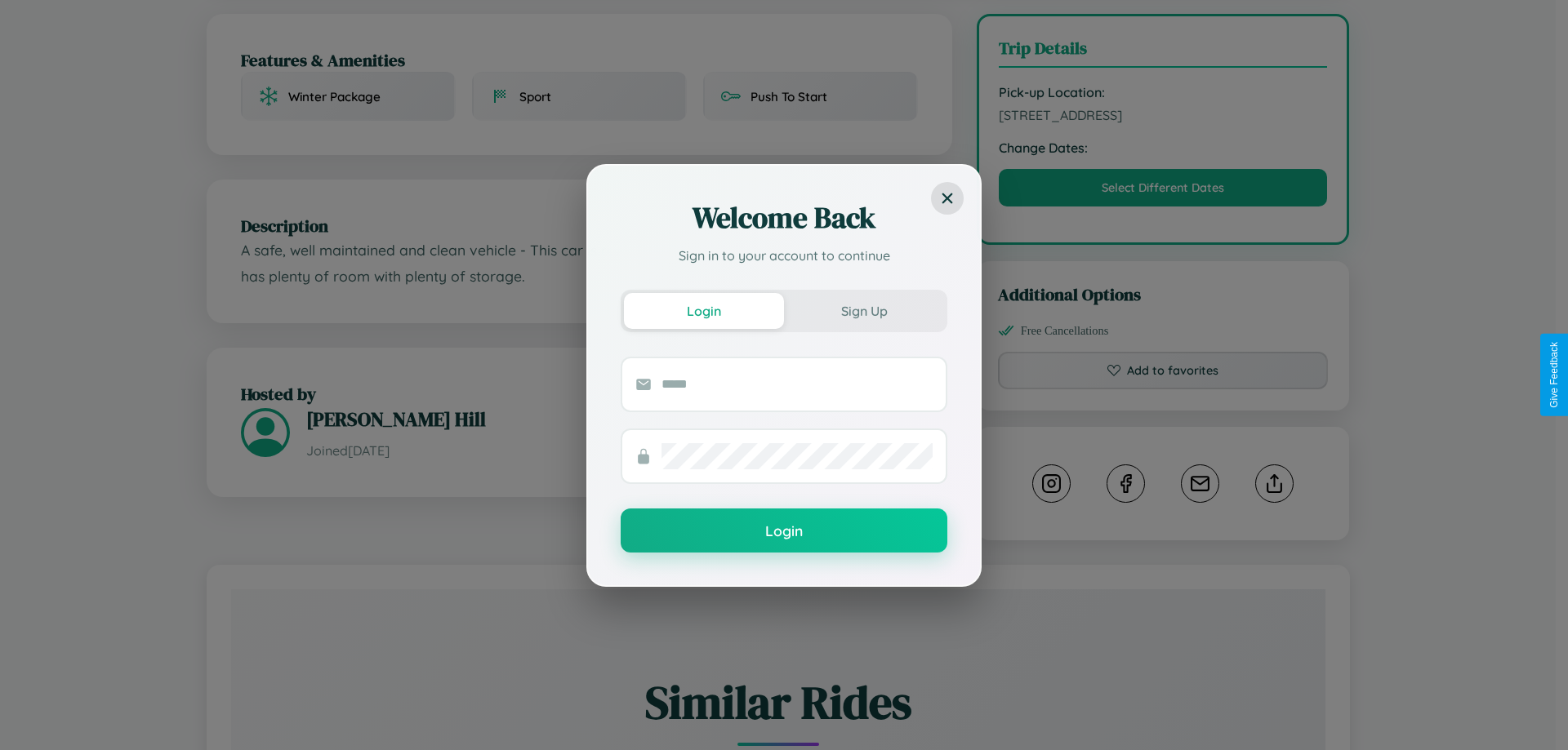
scroll to position [536, 0]
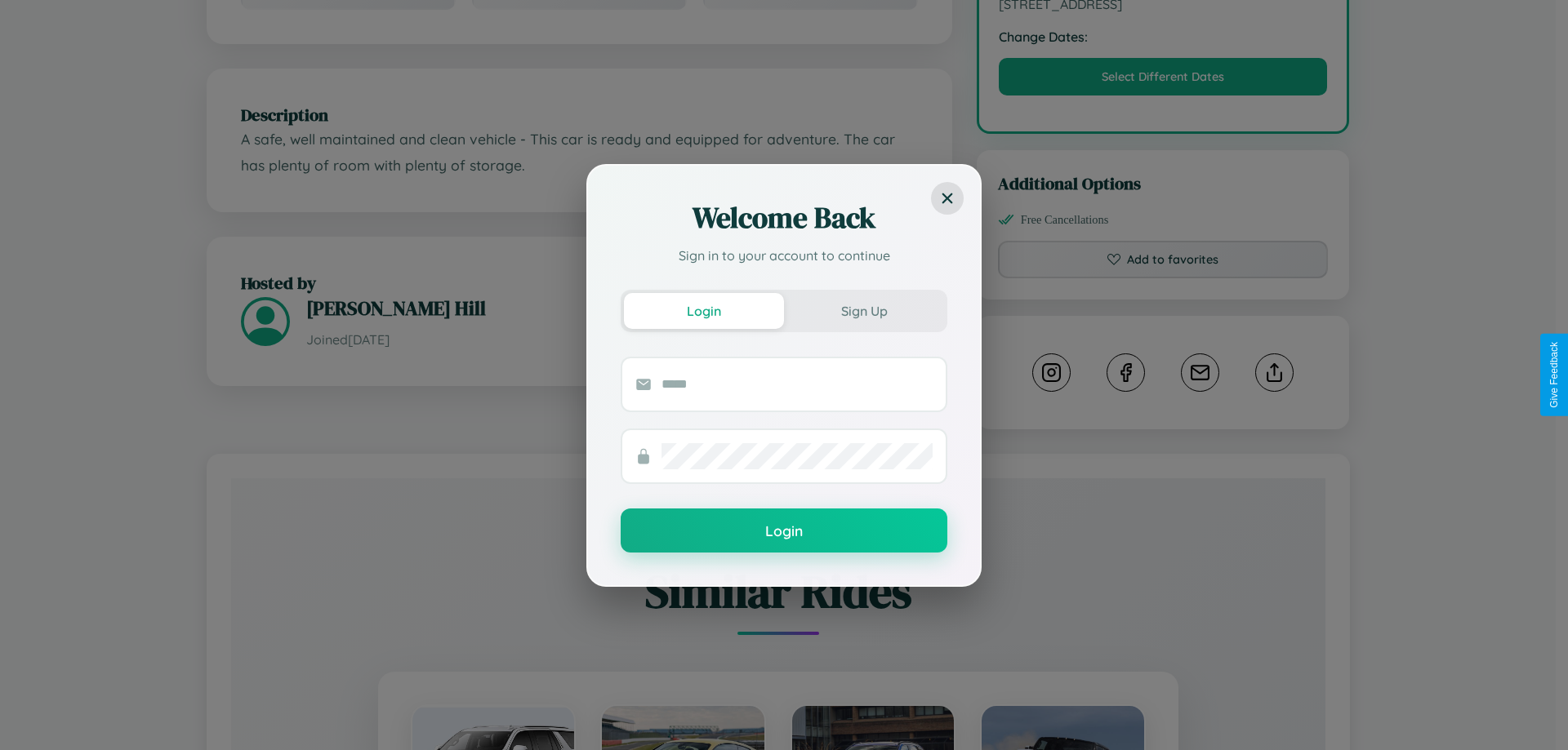
click at [1274, 375] on div "Welcome Back Sign in to your account to continue Login Sign Up Login" at bounding box center [784, 375] width 1568 height 750
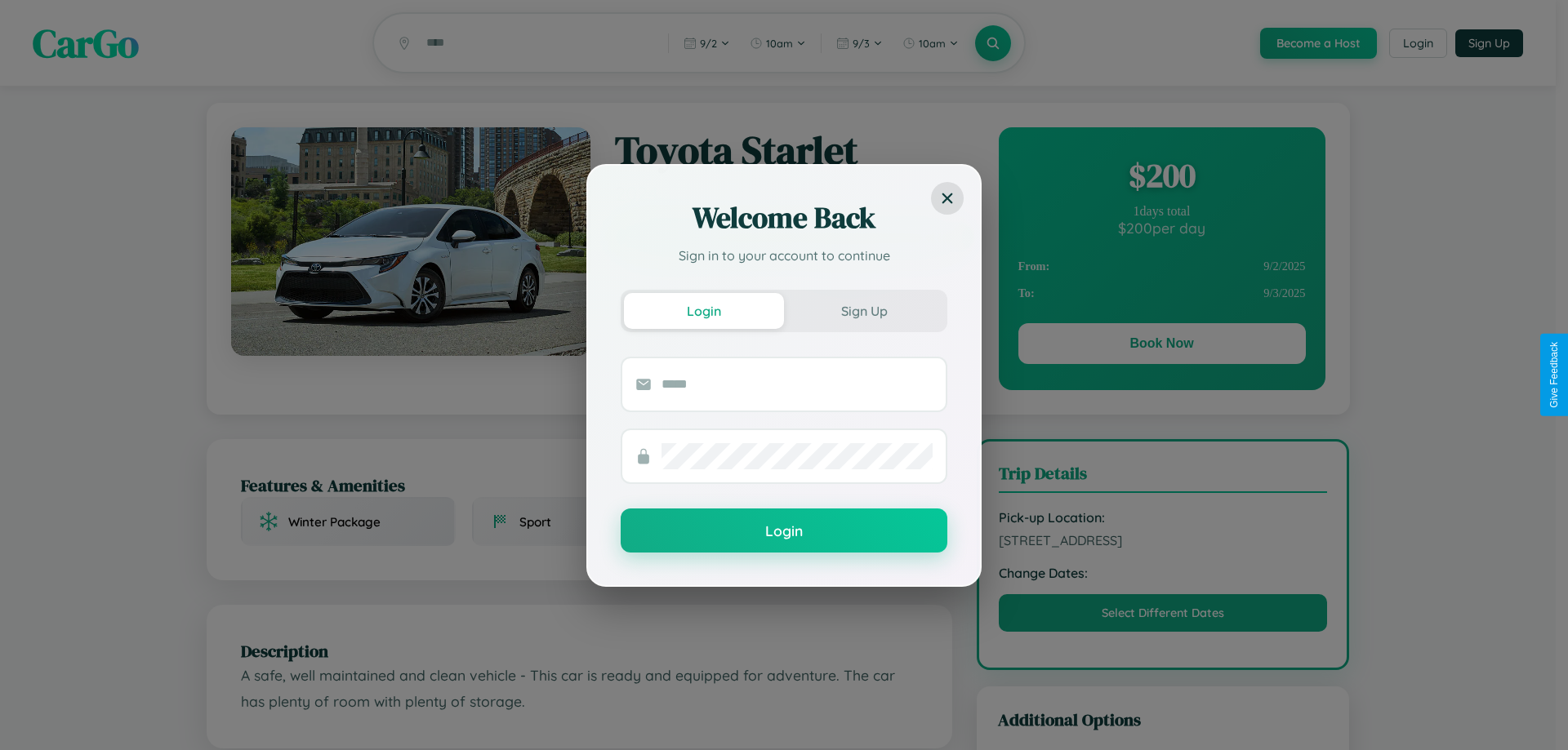
click at [1161, 346] on div "Welcome Back Sign in to your account to continue Login Sign Up Login" at bounding box center [784, 375] width 1568 height 750
